Goal: Transaction & Acquisition: Download file/media

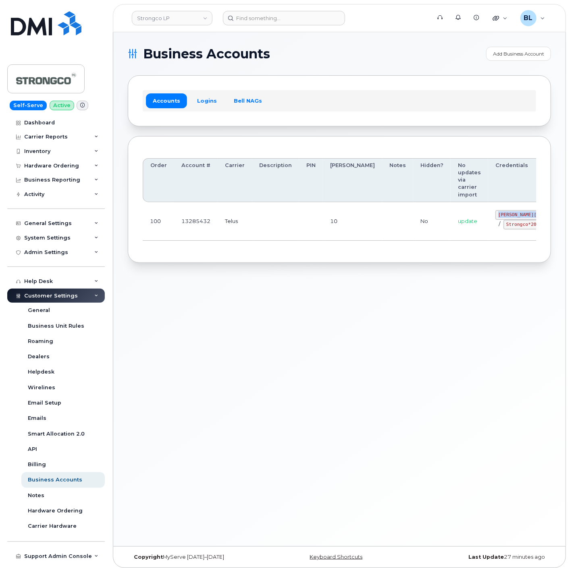
drag, startPoint x: 456, startPoint y: 214, endPoint x: 502, endPoint y: 212, distance: 46.0
click at [502, 212] on code "GHada@strongco.com" at bounding box center [554, 215] width 118 height 10
copy code "GHada@strongco.com"
drag, startPoint x: 278, startPoint y: 248, endPoint x: 311, endPoint y: 245, distance: 33.2
click at [279, 248] on div "Order Account # Carrier Description PIN Bill Day Notes Hidden? No updates via c…" at bounding box center [339, 199] width 393 height 97
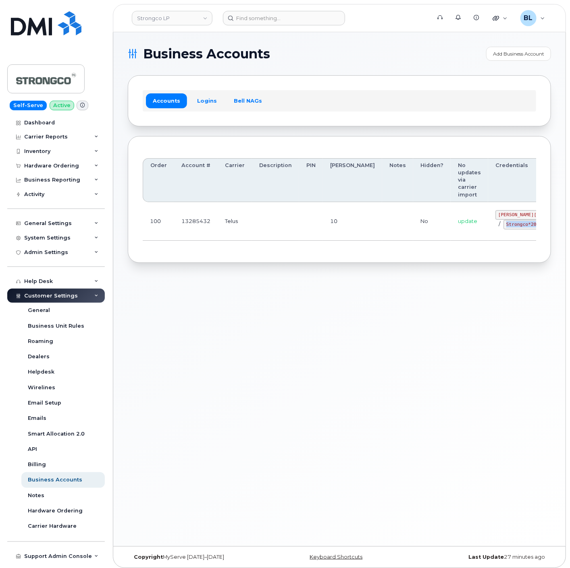
drag, startPoint x: 462, startPoint y: 227, endPoint x: 492, endPoint y: 229, distance: 30.7
click at [503, 229] on code "Strongco*20" at bounding box center [521, 225] width 36 height 10
copy code "Strongco*20"
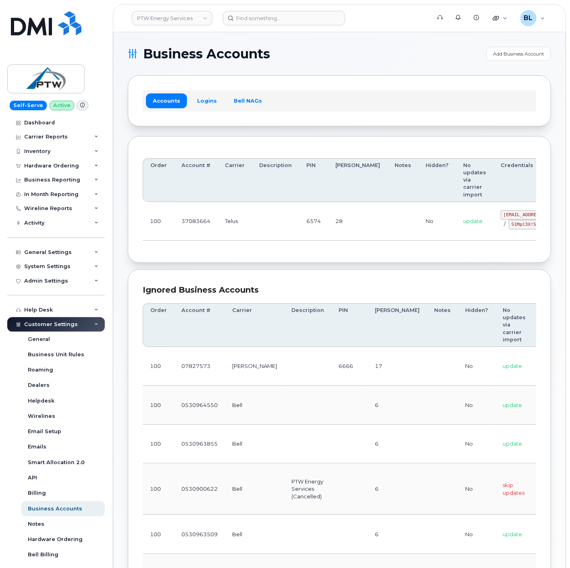
click at [287, 195] on th "Description" at bounding box center [275, 180] width 47 height 44
drag, startPoint x: 218, startPoint y: 234, endPoint x: 427, endPoint y: 233, distance: 209.9
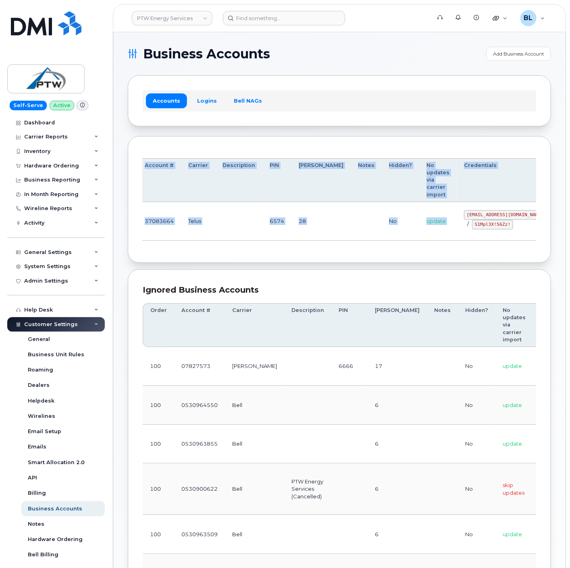
scroll to position [0, 44]
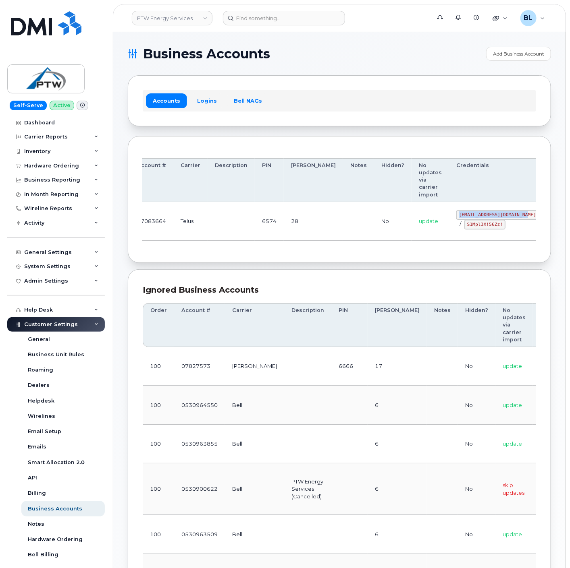
drag, startPoint x: 460, startPoint y: 217, endPoint x: 481, endPoint y: 216, distance: 21.0
click at [481, 216] on code "svc_simplex@ptwenergy.com" at bounding box center [497, 215] width 83 height 10
copy code "svc_simplex@ptwenergy.com"
drag, startPoint x: 262, startPoint y: 234, endPoint x: 389, endPoint y: 219, distance: 127.3
click at [264, 232] on td "6574" at bounding box center [269, 221] width 29 height 39
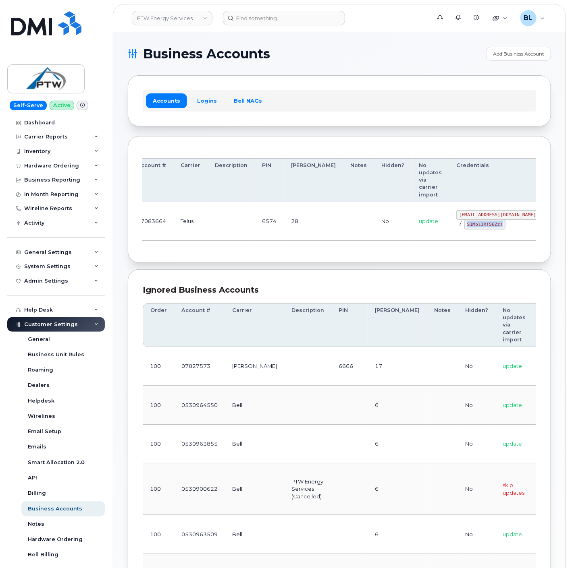
drag, startPoint x: 420, startPoint y: 225, endPoint x: 509, endPoint y: 236, distance: 89.7
click at [458, 228] on div "svc_simplex@ptwenergy.com / S1Mpl3X!56Zz!" at bounding box center [497, 219] width 83 height 19
copy code "S1Mpl3X!56Zz!"
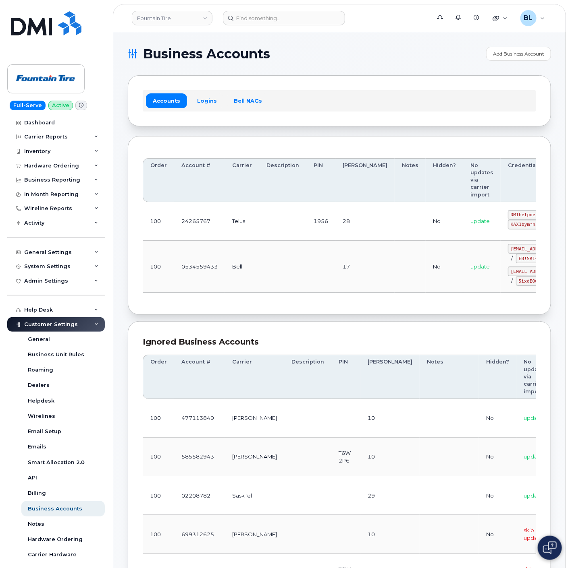
scroll to position [0, 37]
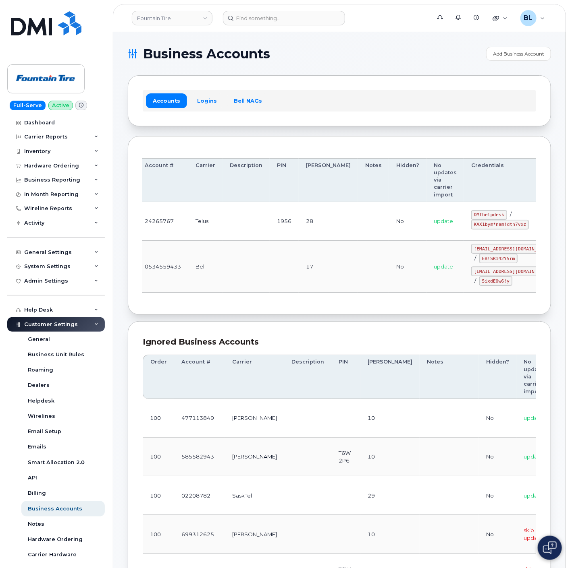
drag, startPoint x: 365, startPoint y: 220, endPoint x: 487, endPoint y: 226, distance: 122.2
drag, startPoint x: 431, startPoint y: 212, endPoint x: 461, endPoint y: 214, distance: 29.5
click at [471, 214] on code "DMIhelpdesk" at bounding box center [489, 215] width 36 height 10
copy code "DMIhelpdesk"
drag, startPoint x: 441, startPoint y: 235, endPoint x: 440, endPoint y: 231, distance: 4.6
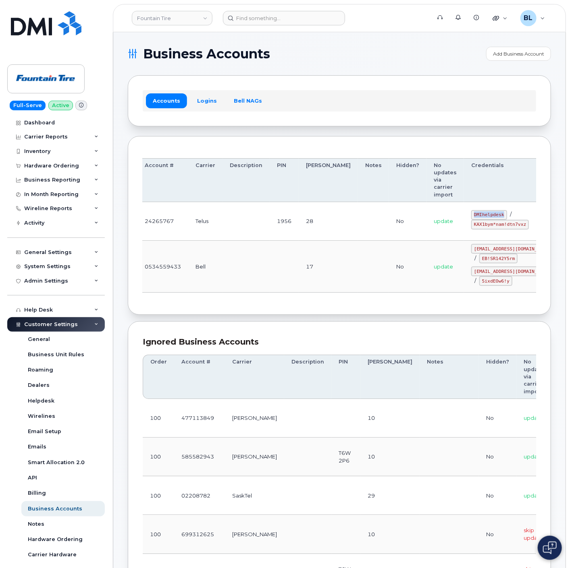
click at [464, 236] on td "DMIhelpdesk / KAX1bym*nam!dtn7vxz" at bounding box center [512, 221] width 97 height 39
drag, startPoint x: 433, startPoint y: 226, endPoint x: 480, endPoint y: 228, distance: 47.2
click at [480, 228] on code "KAX1bym*nam!dtn7vxz" at bounding box center [500, 225] width 58 height 10
copy code "KAX1bym*nam!dtn7vxz"
click at [284, 270] on td at bounding box center [284, 267] width 29 height 52
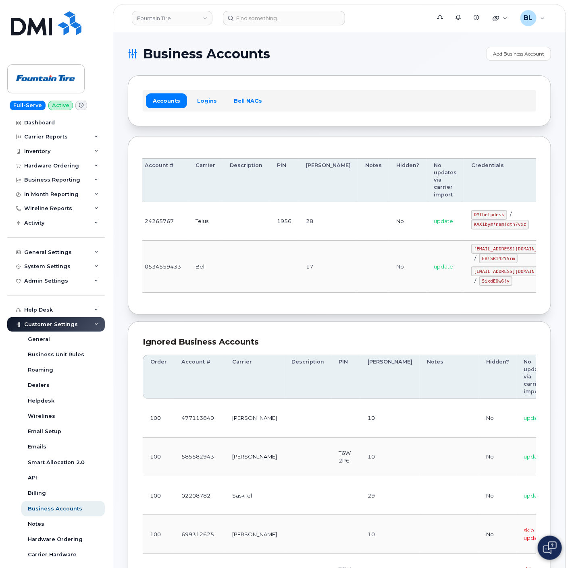
click at [288, 234] on td "1956" at bounding box center [284, 221] width 29 height 39
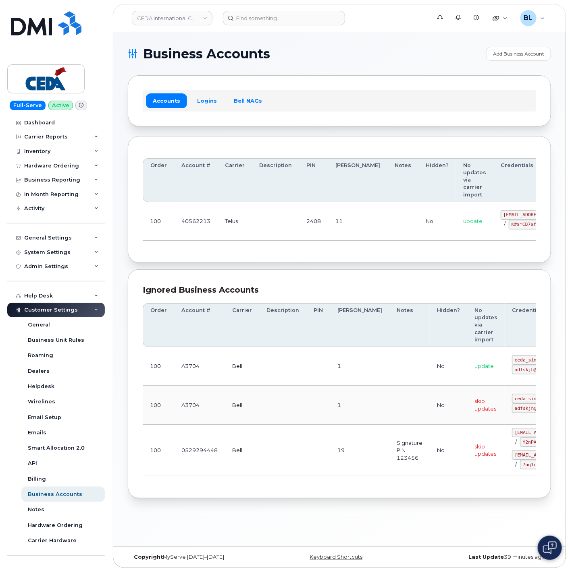
drag, startPoint x: 185, startPoint y: 260, endPoint x: 213, endPoint y: 240, distance: 34.7
click at [185, 260] on div "Order Account # Carrier Description PIN [PERSON_NAME] Notes Hidden? No updates …" at bounding box center [339, 199] width 423 height 127
drag, startPoint x: 250, startPoint y: 224, endPoint x: 495, endPoint y: 238, distance: 244.9
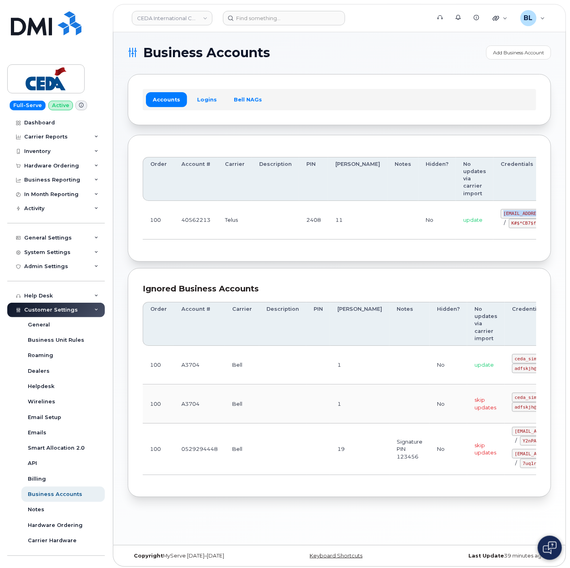
drag, startPoint x: 457, startPoint y: 214, endPoint x: 525, endPoint y: 215, distance: 67.7
click at [512, 215] on td "simplex_SRV@cedagroup.com / K#$*CB7$fk2fpJaB" at bounding box center [541, 220] width 97 height 39
copy code "simplex_SRV@cedagroup.com"
drag, startPoint x: 284, startPoint y: 230, endPoint x: 385, endPoint y: 234, distance: 101.2
click at [286, 230] on td at bounding box center [275, 220] width 47 height 39
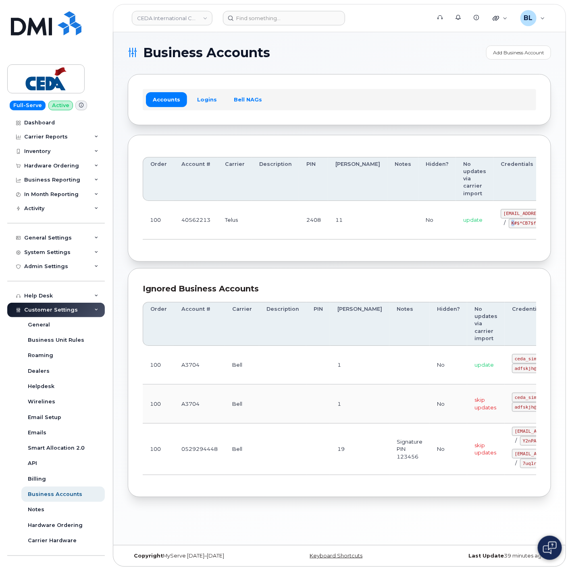
click at [508, 222] on code "K#$*CB7$fk2fpJaB" at bounding box center [533, 224] width 50 height 10
click at [508, 224] on code "K#$*CB7$fk2fpJaB" at bounding box center [533, 224] width 50 height 10
drag, startPoint x: 469, startPoint y: 224, endPoint x: 512, endPoint y: 226, distance: 44.0
click at [512, 226] on code "K#$*CB7$fk2fpJaB" at bounding box center [533, 224] width 50 height 10
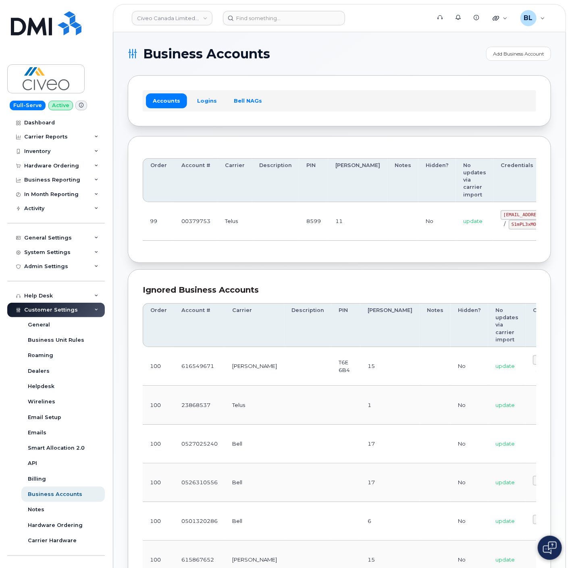
scroll to position [0, 54]
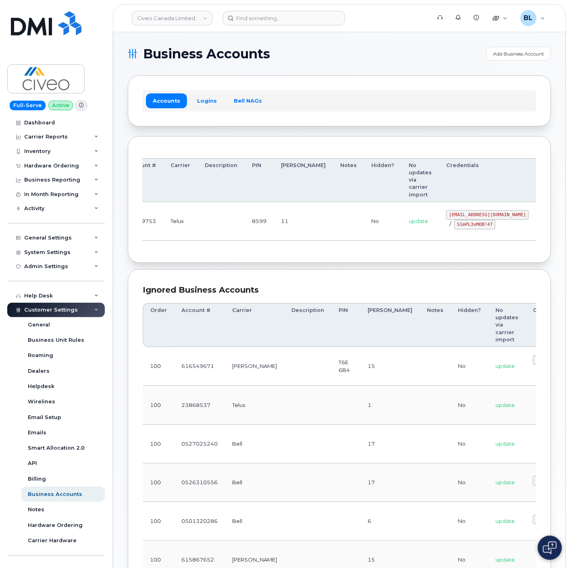
drag, startPoint x: 370, startPoint y: 230, endPoint x: 425, endPoint y: 231, distance: 55.2
drag, startPoint x: 405, startPoint y: 216, endPoint x: 480, endPoint y: 216, distance: 74.9
click at [480, 216] on code "svc_simplexmobility@civeo.com" at bounding box center [487, 215] width 83 height 10
copy code "svc_simplexmobility@civeo.com"
drag, startPoint x: 411, startPoint y: 222, endPoint x: 452, endPoint y: 228, distance: 40.7
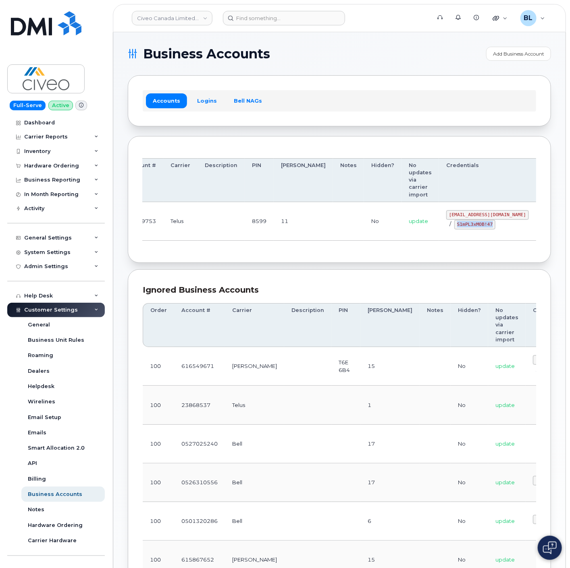
click at [453, 228] on div "svc_simplexmobility@civeo.com / S1mPL3xMOB!47" at bounding box center [487, 219] width 83 height 19
copy code "S1mPL3xMOB!47"
click at [228, 263] on div "Order Account # Carrier Description PIN Bill Day Notes Hidden? No updates via c…" at bounding box center [339, 199] width 423 height 127
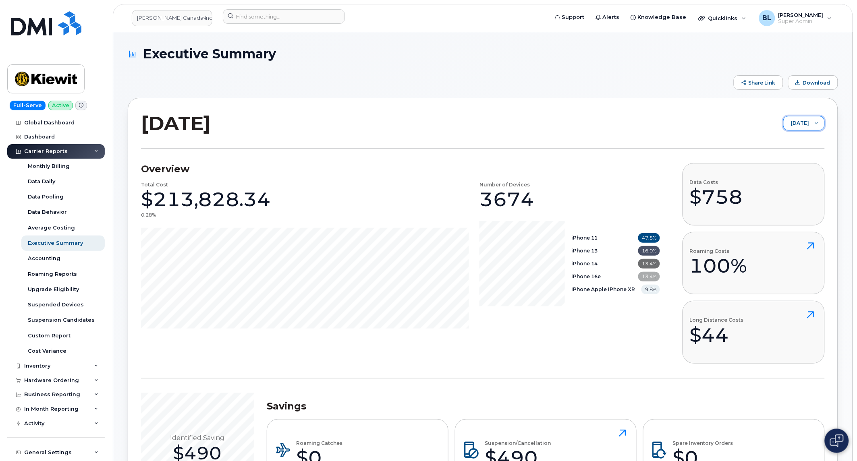
click at [799, 124] on span "[DATE]" at bounding box center [796, 123] width 25 height 15
click at [809, 153] on li "[DATE]" at bounding box center [798, 155] width 54 height 14
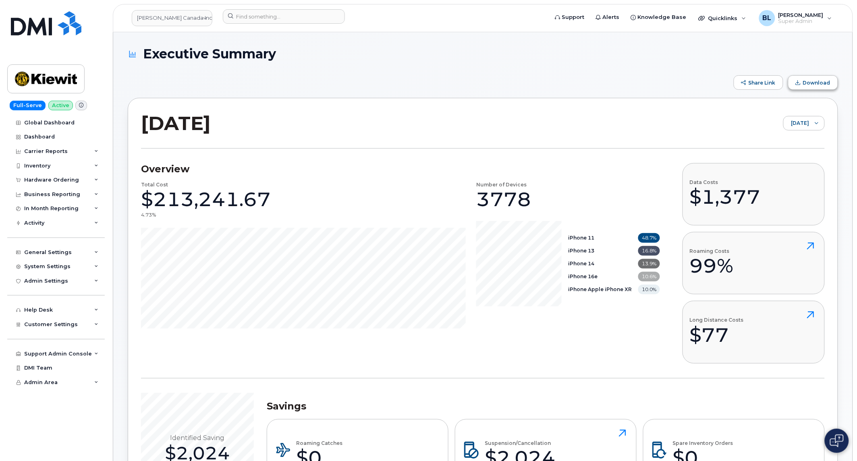
click at [814, 81] on span "Download" at bounding box center [816, 83] width 27 height 6
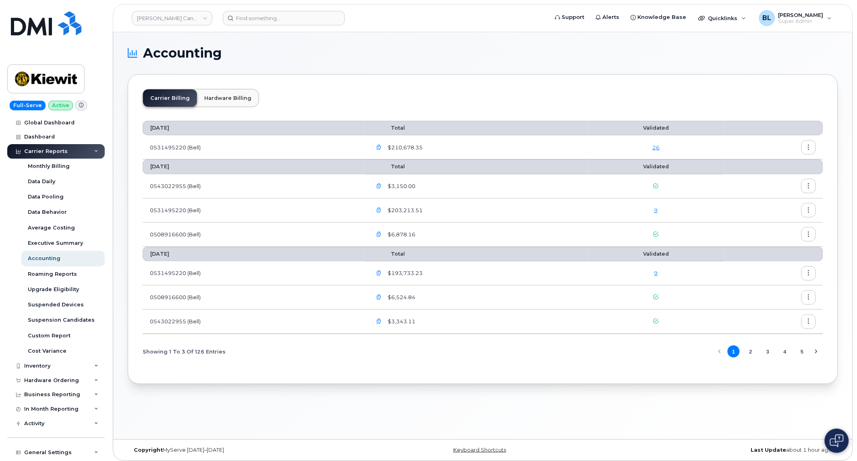
click at [807, 192] on button "button" at bounding box center [808, 186] width 15 height 15
click at [776, 218] on span "Download" at bounding box center [772, 219] width 31 height 7
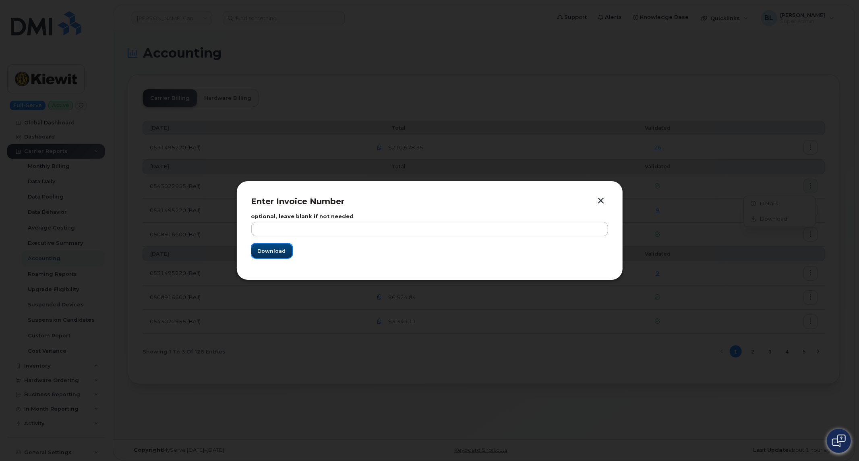
click at [273, 254] on span "Download" at bounding box center [272, 251] width 28 height 8
